Goal: Use online tool/utility: Utilize a website feature to perform a specific function

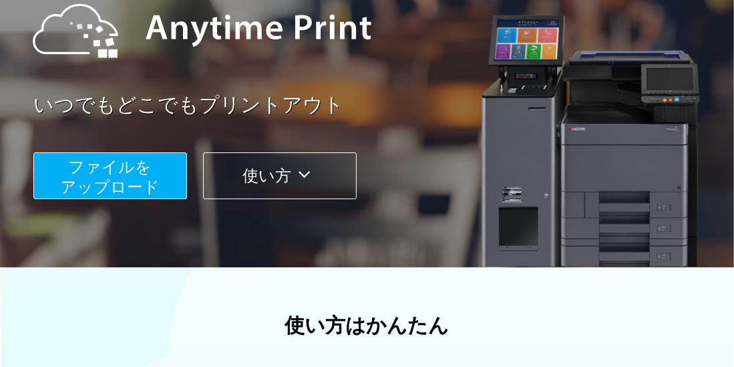
click at [155, 186] on span "ファイルを ​​アップロード" at bounding box center [110, 177] width 99 height 38
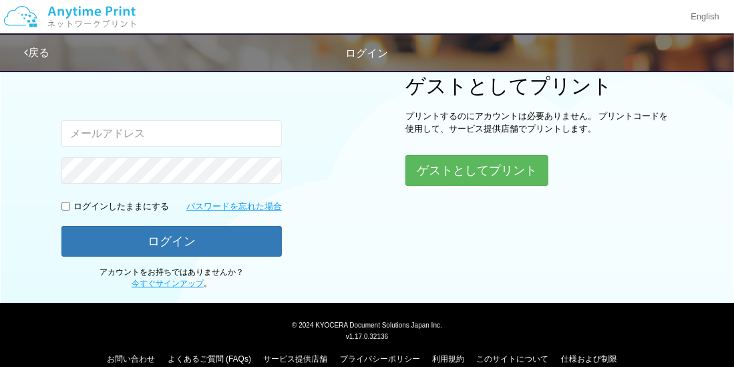
type input "[EMAIL_ADDRESS][DOMAIN_NAME]"
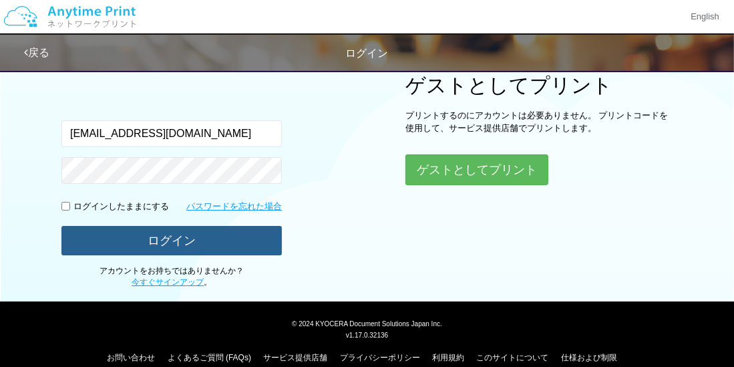
click at [196, 248] on button "ログイン" at bounding box center [171, 240] width 220 height 29
click at [176, 241] on button "ログイン" at bounding box center [171, 240] width 220 height 29
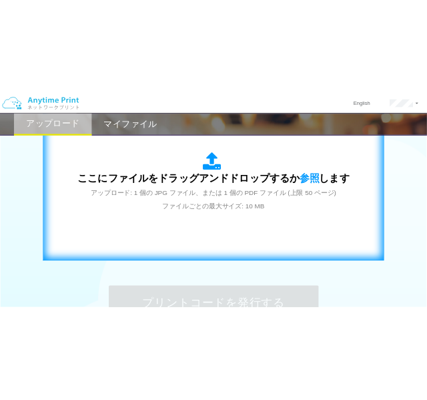
scroll to position [499, 0]
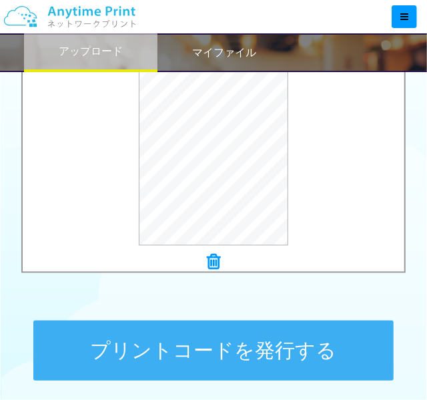
click at [342, 342] on button "プリントコードを発行する" at bounding box center [213, 350] width 361 height 60
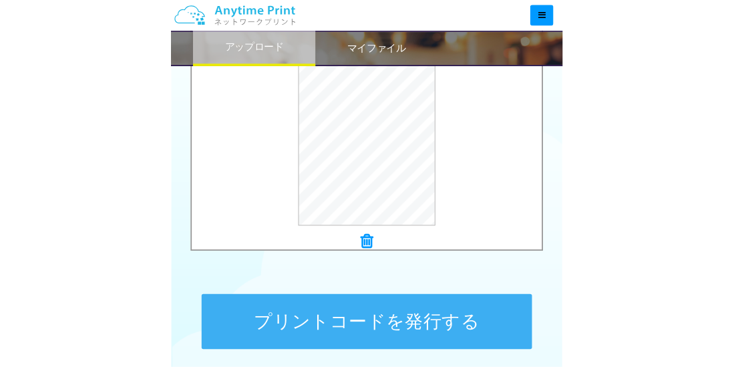
scroll to position [0, 0]
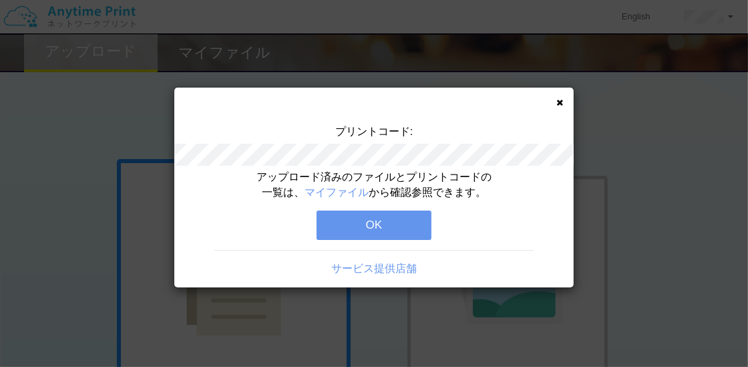
click at [390, 223] on button "OK" at bounding box center [373, 224] width 115 height 29
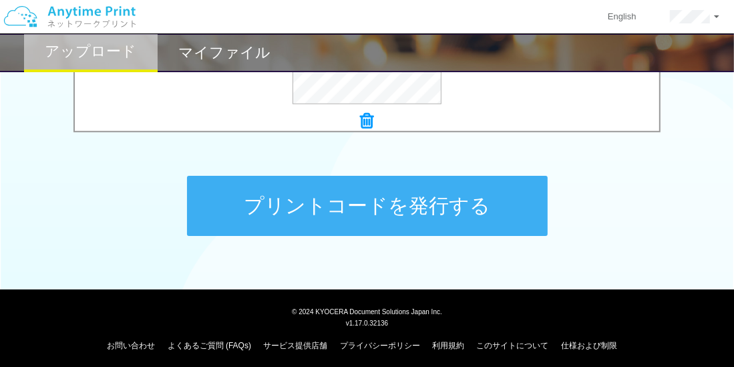
scroll to position [649, 0]
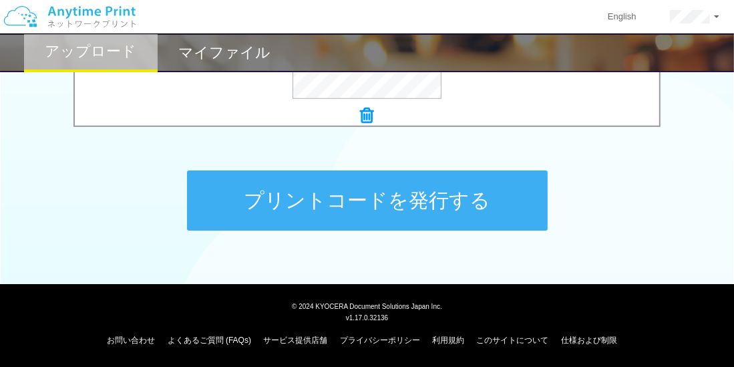
click at [435, 198] on button "プリントコードを発行する" at bounding box center [367, 200] width 361 height 60
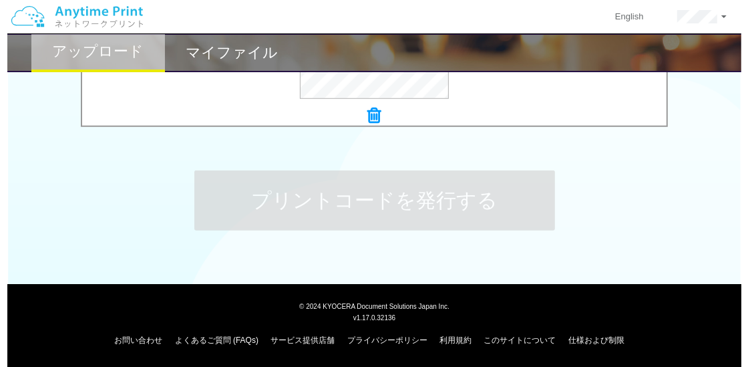
scroll to position [0, 0]
